Goal: Task Accomplishment & Management: Use online tool/utility

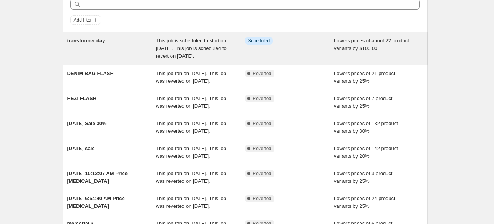
scroll to position [38, 0]
click at [100, 40] on span "transformer day" at bounding box center [86, 40] width 38 height 6
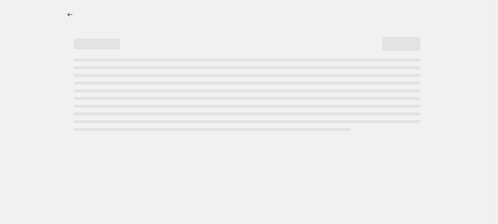
select select "by"
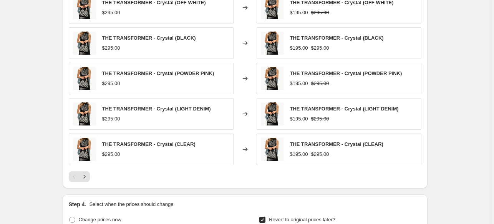
scroll to position [576, 0]
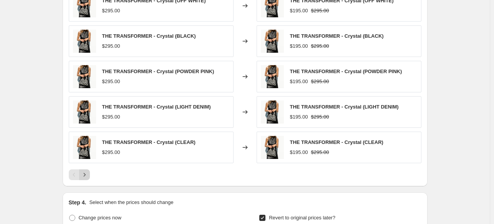
click at [90, 169] on button "Next" at bounding box center [84, 174] width 11 height 11
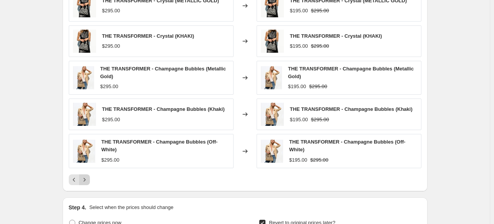
click at [88, 174] on button "Next" at bounding box center [84, 179] width 11 height 11
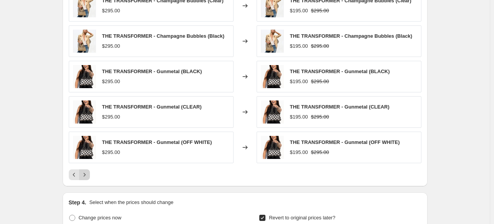
click at [88, 173] on icon "Next" at bounding box center [85, 175] width 8 height 8
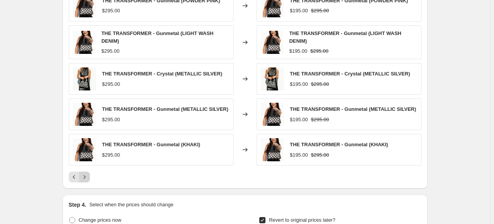
click at [88, 173] on icon "Next" at bounding box center [85, 177] width 8 height 8
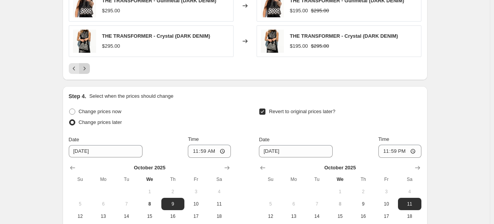
click at [88, 173] on th "Su" at bounding box center [80, 179] width 23 height 12
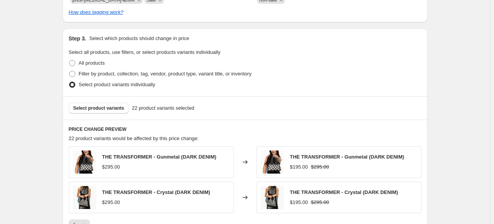
scroll to position [413, 0]
